Goal: Obtain resource: Download file/media

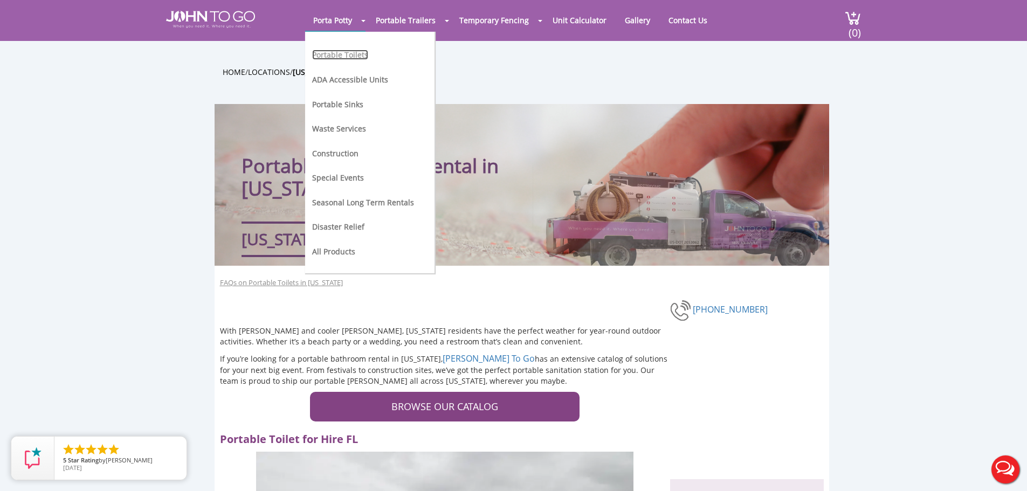
click at [344, 53] on link "Portable Toilets" at bounding box center [340, 55] width 56 height 10
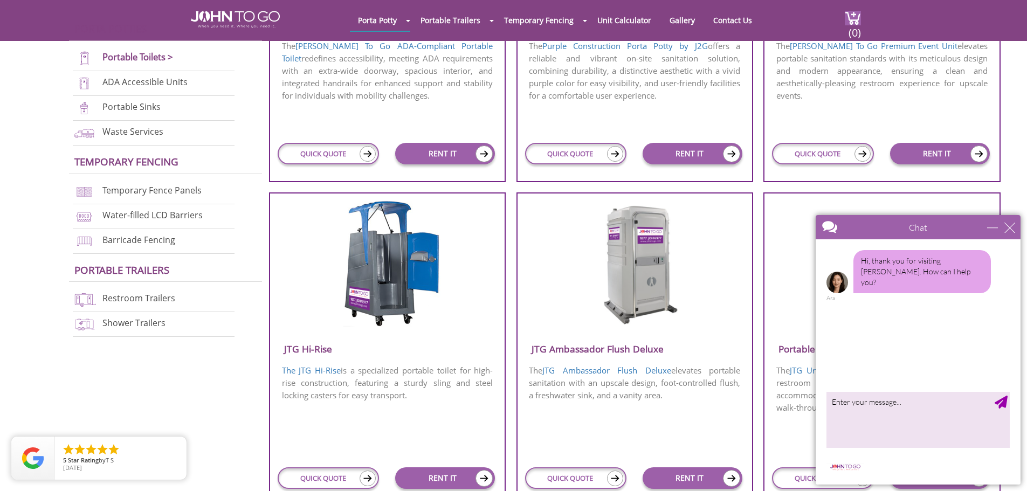
scroll to position [593, 0]
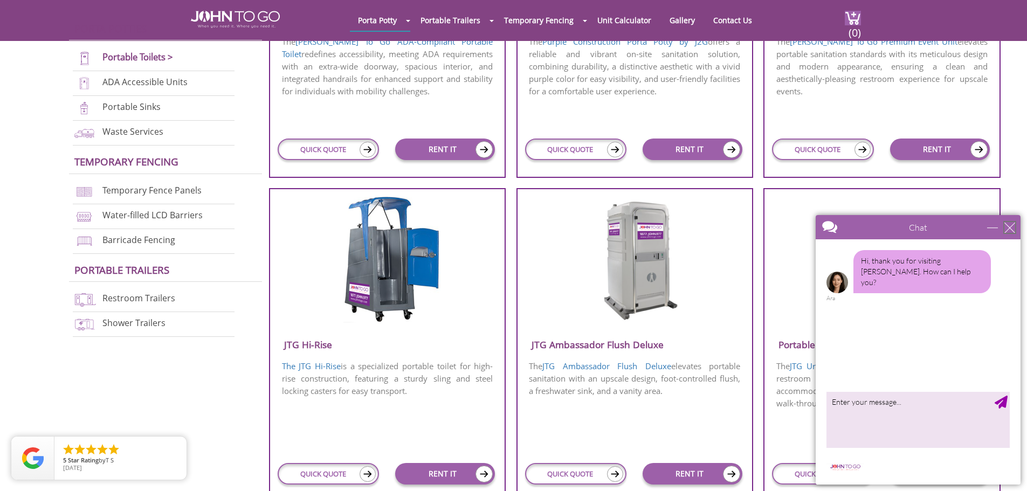
click at [1007, 226] on div "close" at bounding box center [1009, 227] width 11 height 11
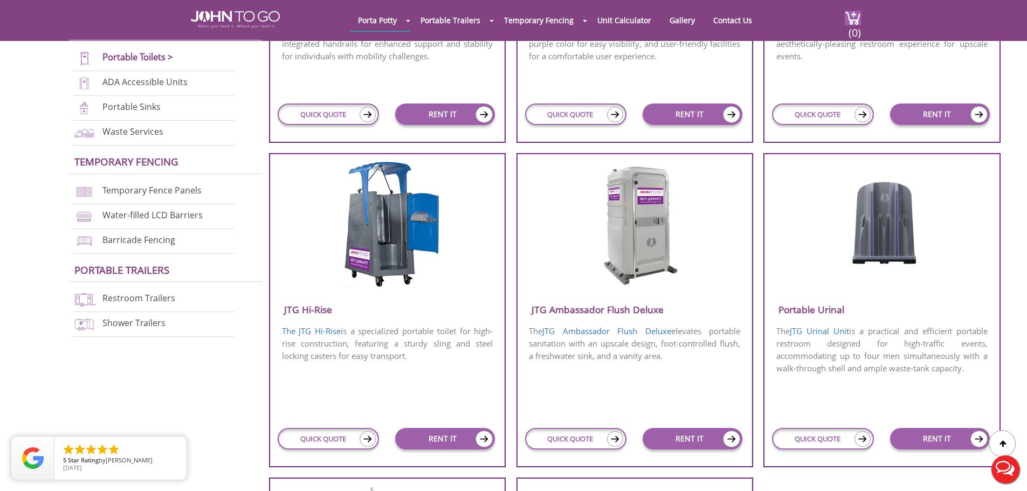
scroll to position [647, 0]
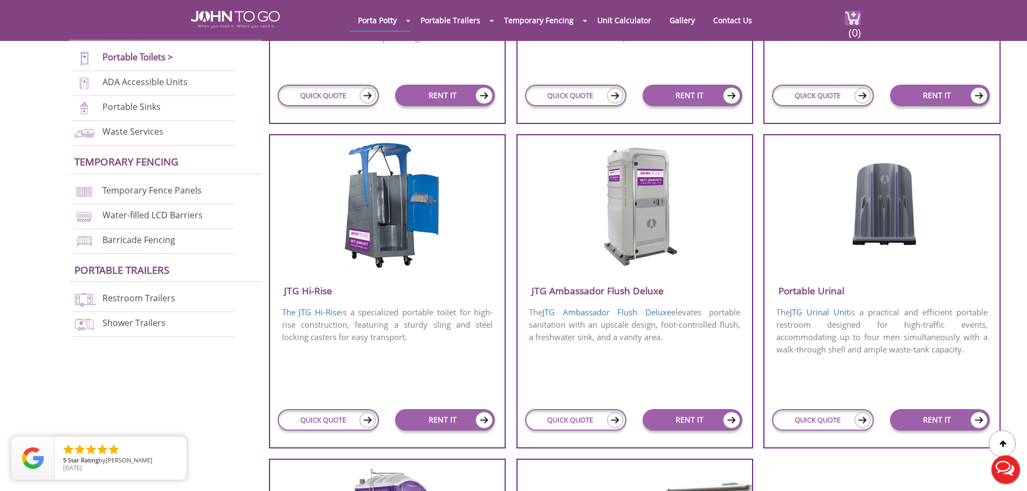
click at [641, 199] on img at bounding box center [634, 205] width 103 height 124
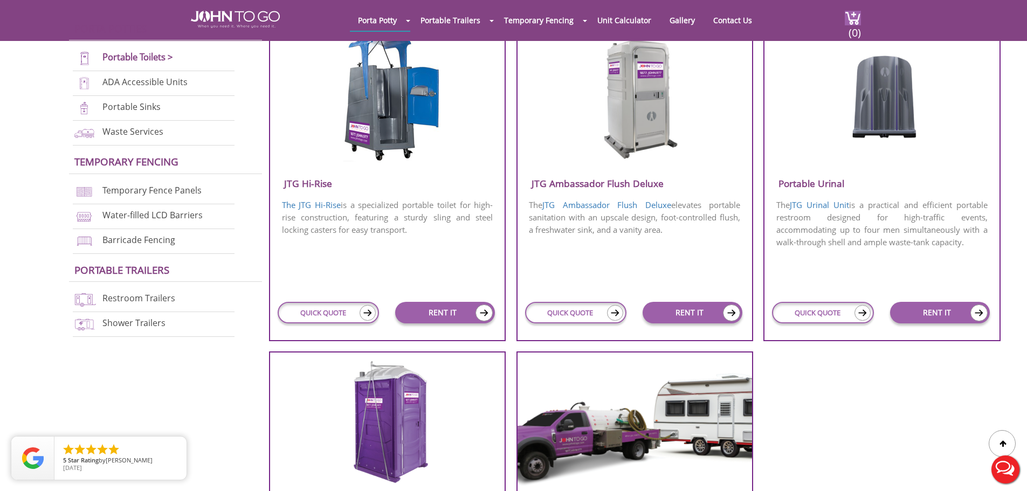
scroll to position [755, 0]
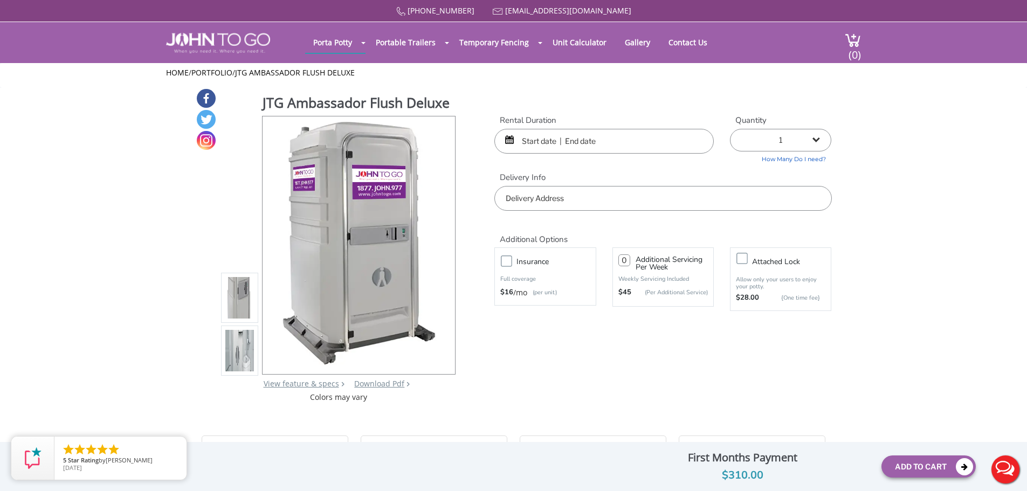
click at [244, 349] on img at bounding box center [239, 351] width 29 height 254
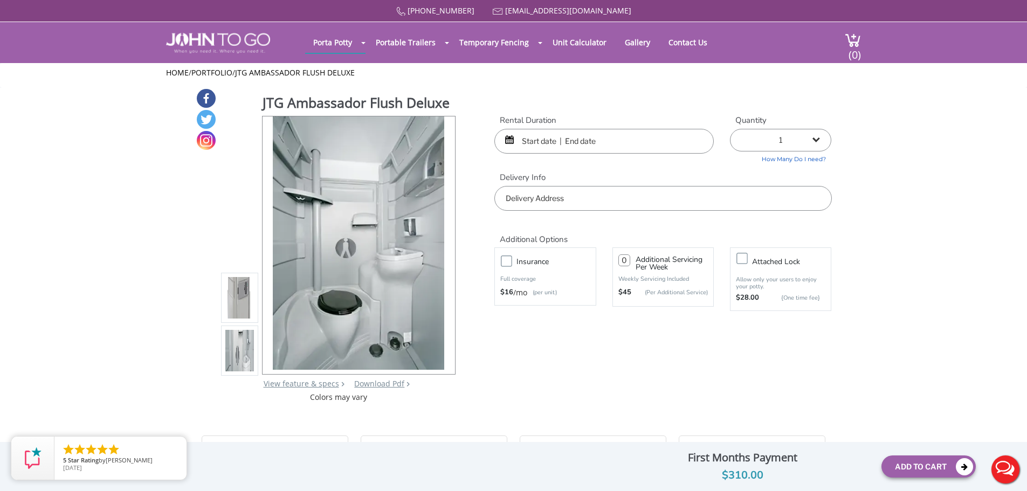
click at [241, 307] on img at bounding box center [239, 298] width 29 height 254
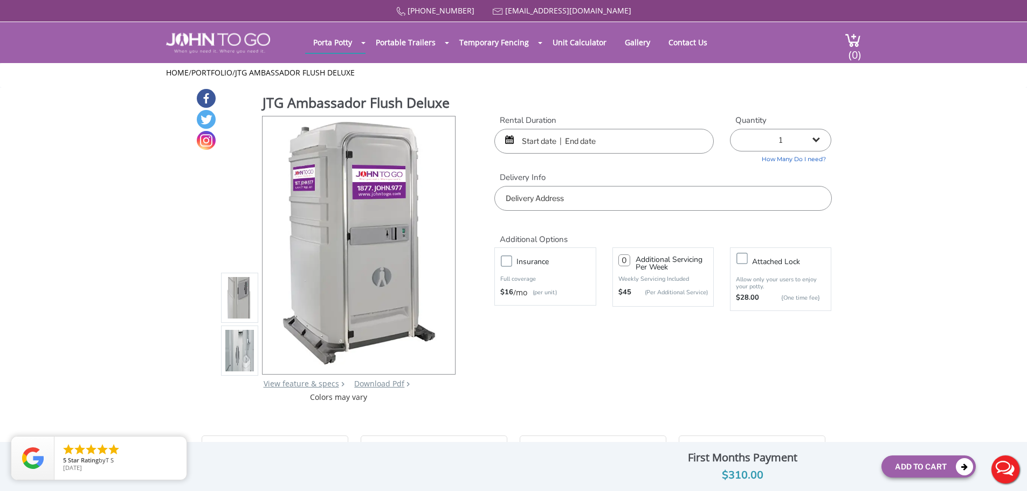
click at [241, 351] on img at bounding box center [239, 351] width 29 height 254
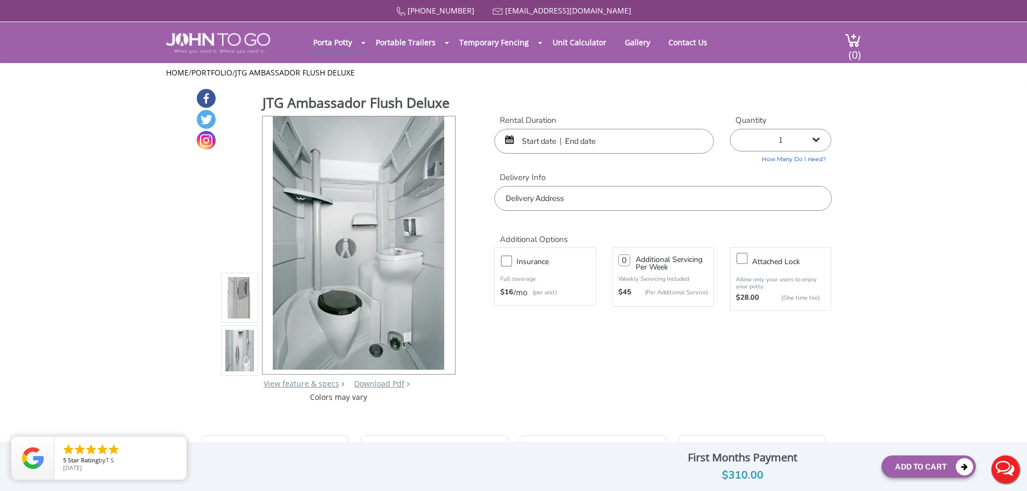
click at [246, 312] on img at bounding box center [239, 298] width 29 height 254
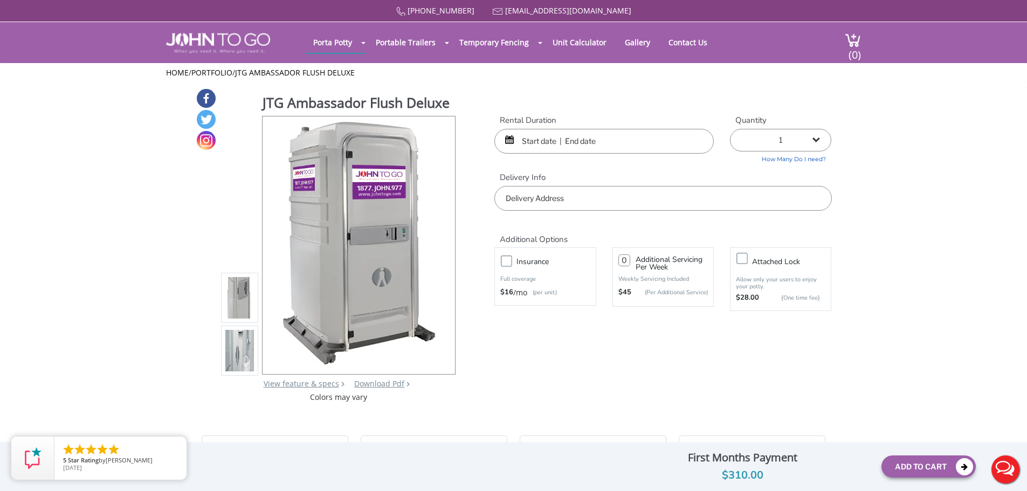
click at [246, 300] on img at bounding box center [239, 298] width 29 height 254
click at [240, 299] on img at bounding box center [239, 298] width 29 height 254
click at [235, 356] on img at bounding box center [239, 351] width 29 height 254
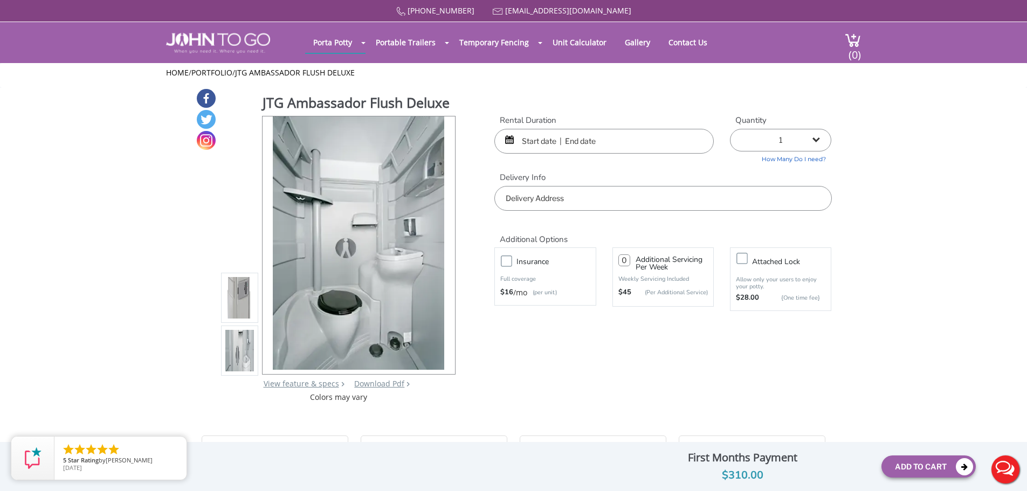
click at [236, 309] on img at bounding box center [239, 298] width 29 height 254
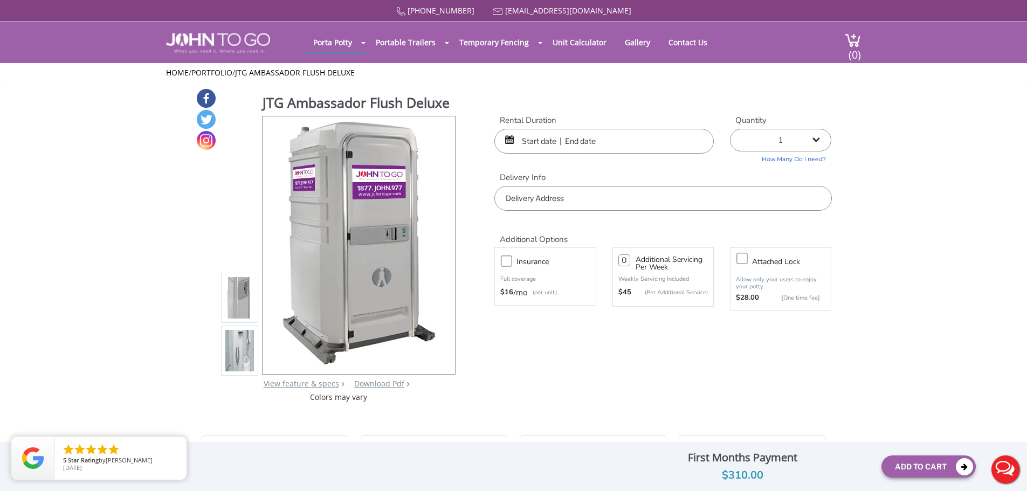
click at [236, 295] on img at bounding box center [239, 298] width 29 height 254
click at [237, 317] on img at bounding box center [239, 298] width 29 height 254
click at [240, 290] on img at bounding box center [239, 298] width 29 height 254
click at [239, 354] on img at bounding box center [239, 351] width 29 height 254
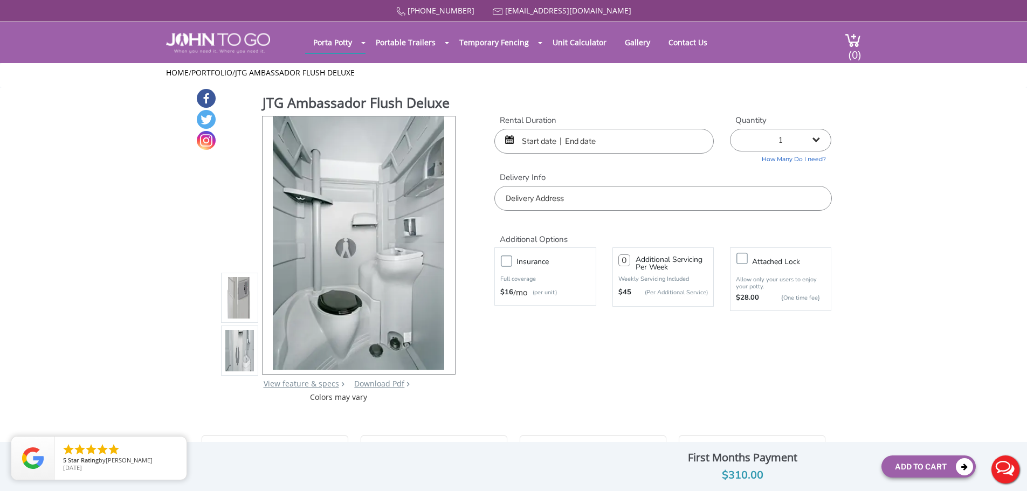
click at [238, 299] on img at bounding box center [239, 298] width 29 height 254
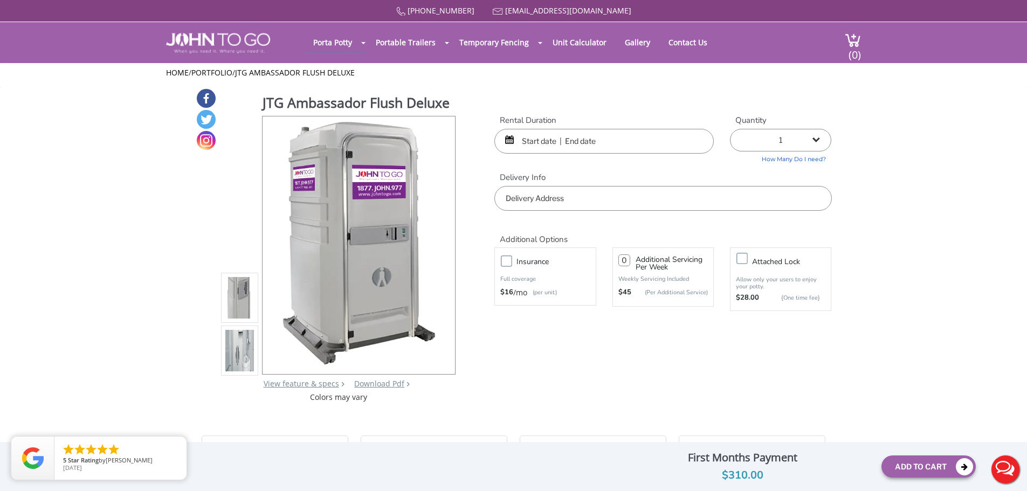
click at [240, 351] on img at bounding box center [239, 351] width 29 height 254
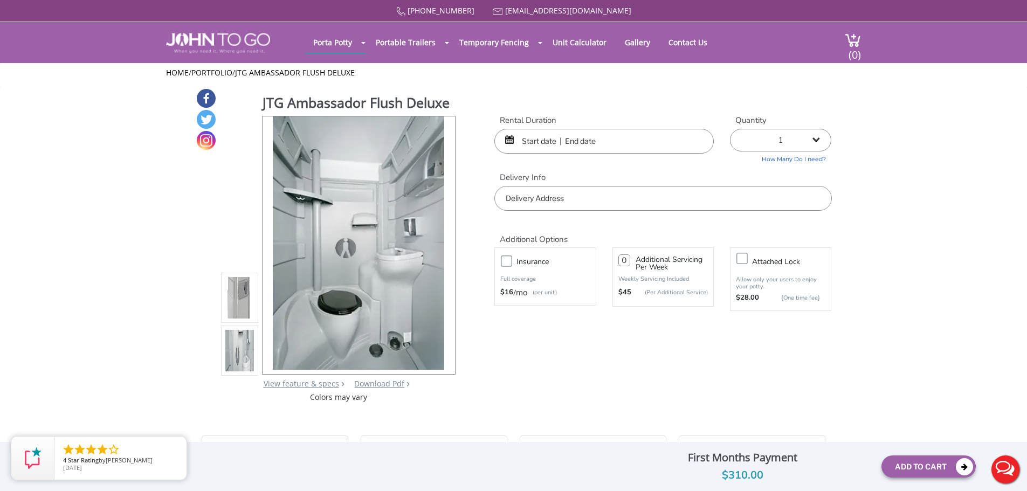
drag, startPoint x: 348, startPoint y: 268, endPoint x: 243, endPoint y: 301, distance: 110.3
click at [243, 301] on img at bounding box center [239, 298] width 29 height 254
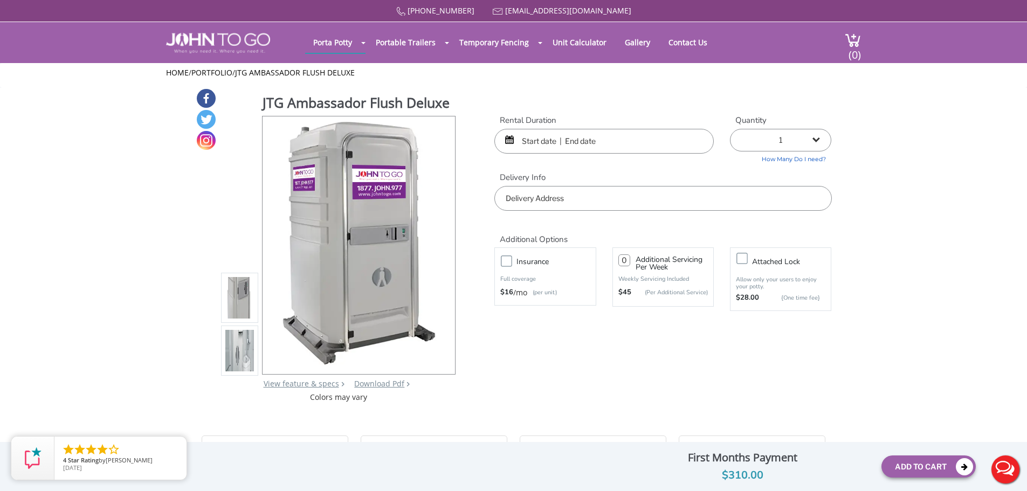
click at [240, 347] on img at bounding box center [239, 351] width 29 height 254
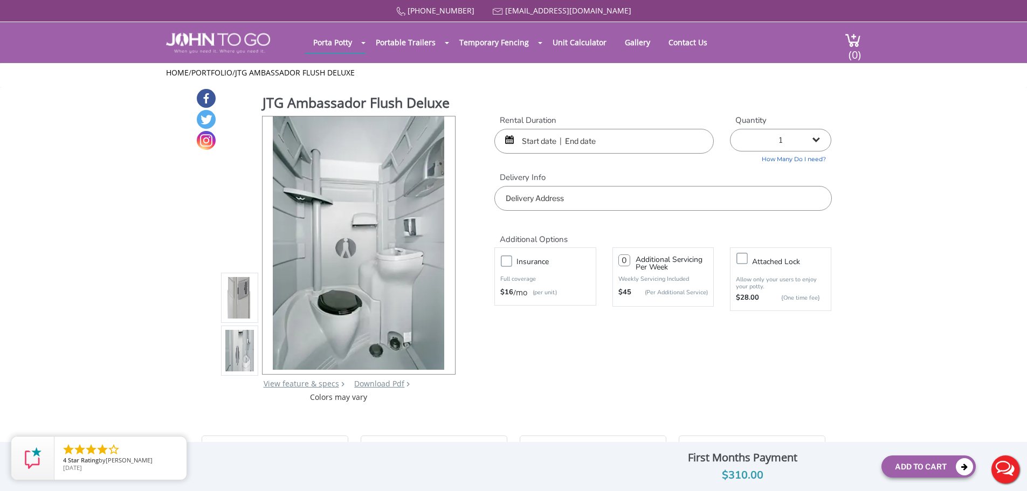
click at [232, 297] on img at bounding box center [239, 298] width 29 height 254
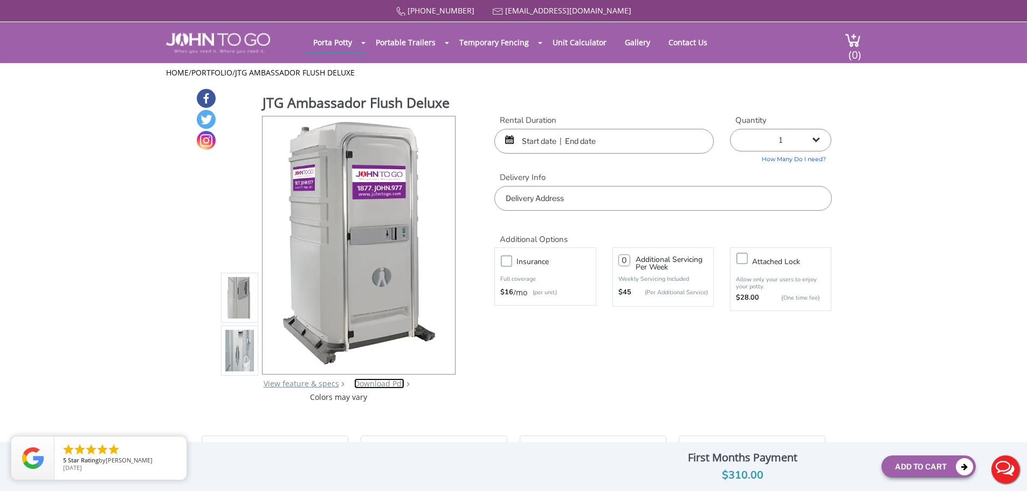
click at [385, 385] on link "Download Pdf" at bounding box center [379, 383] width 50 height 10
